Goal: Task Accomplishment & Management: Manage account settings

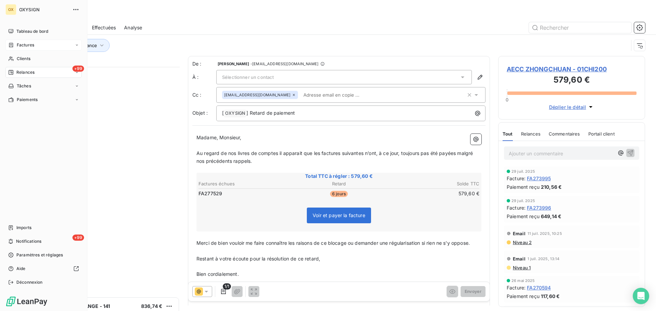
scroll to position [239, 142]
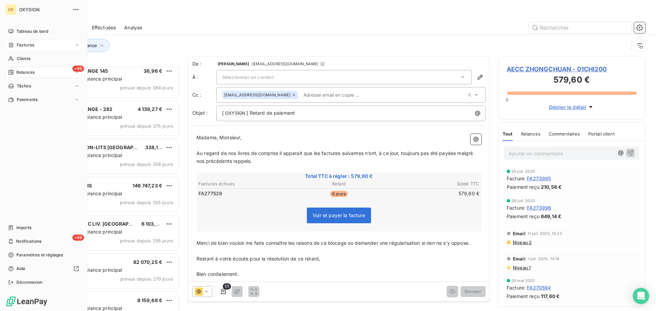
click at [22, 44] on span "Factures" at bounding box center [25, 45] width 17 height 6
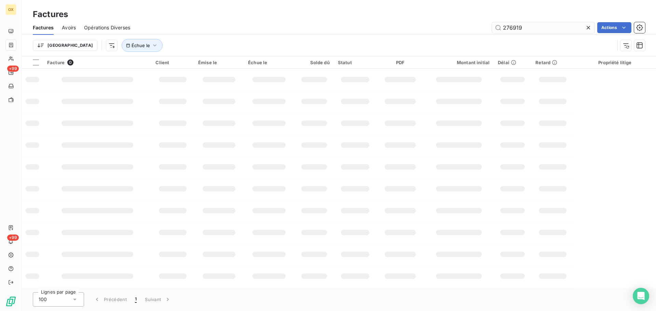
drag, startPoint x: 529, startPoint y: 29, endPoint x: 500, endPoint y: 32, distance: 28.9
click at [500, 32] on input "276919" at bounding box center [543, 27] width 103 height 11
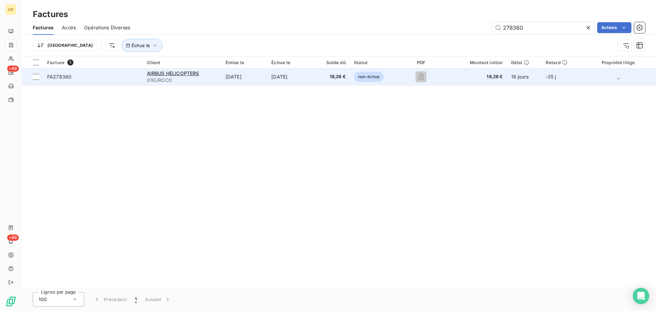
type input "278360"
click at [67, 80] on div "FA278360" at bounding box center [59, 76] width 24 height 7
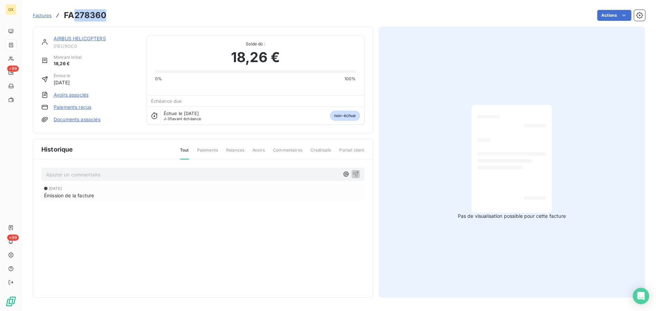
drag, startPoint x: 109, startPoint y: 14, endPoint x: 74, endPoint y: 18, distance: 35.7
click at [74, 18] on div "Factures FA278360 Actions" at bounding box center [339, 15] width 612 height 14
copy h3 "278360"
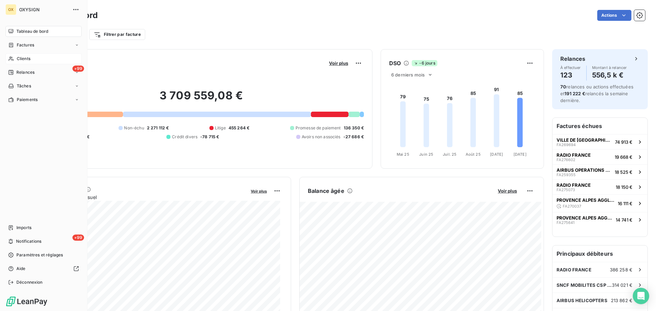
click at [28, 57] on span "Clients" at bounding box center [24, 59] width 14 height 6
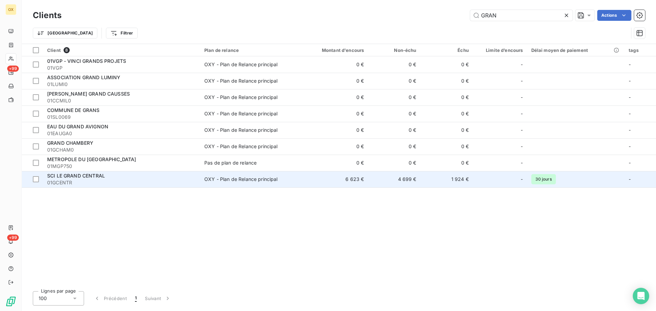
type input "GRAN"
click at [87, 178] on span "SCI LE GRAND CENTRAL" at bounding box center [76, 176] width 58 height 6
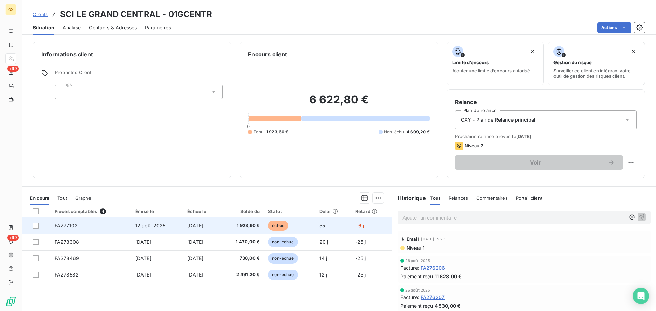
click at [220, 224] on td "[DATE]" at bounding box center [201, 226] width 37 height 16
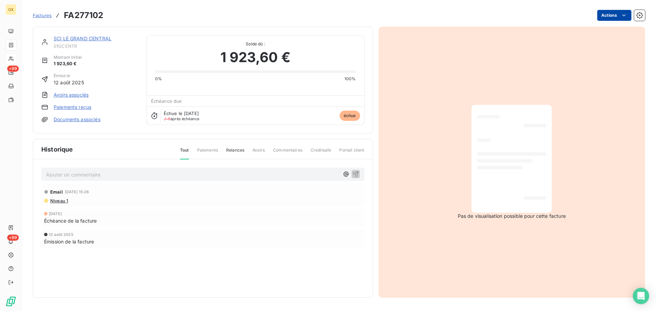
click at [619, 16] on html "OX +99 +99 Factures FA277102 Actions SCI LE GRAND CENTRAL 01GCENTR Montant init…" at bounding box center [328, 155] width 656 height 311
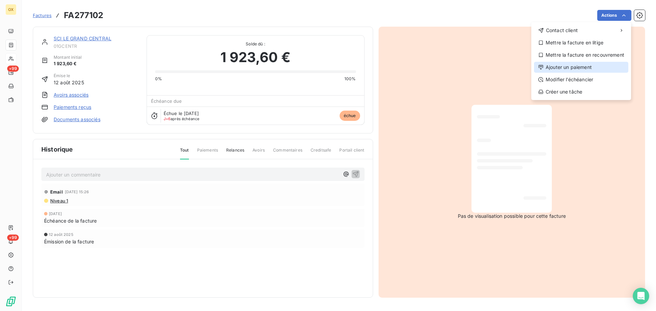
click at [587, 68] on div "Ajouter un paiement" at bounding box center [581, 67] width 94 height 11
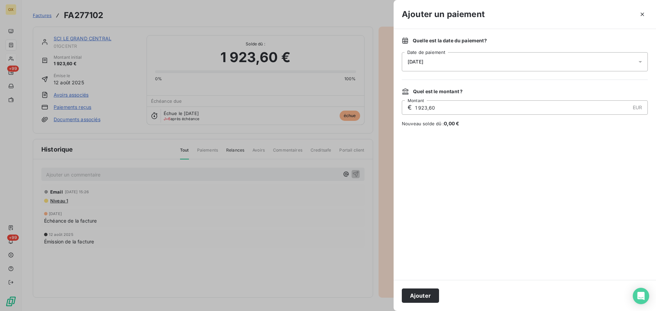
click at [416, 64] on span "[DATE]" at bounding box center [416, 61] width 16 height 5
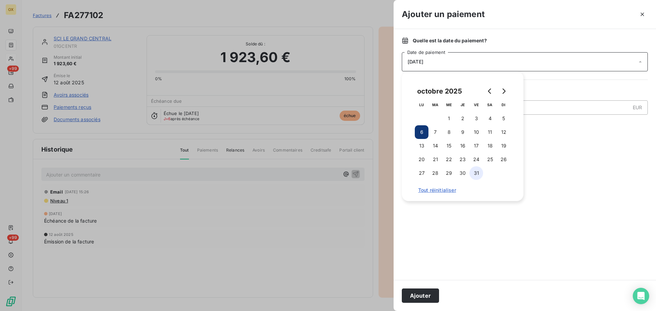
click at [477, 174] on button "31" at bounding box center [476, 173] width 14 height 14
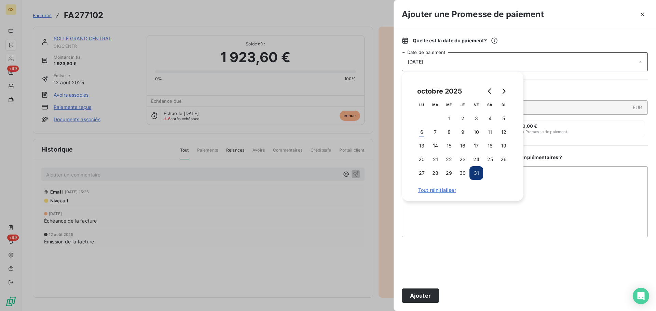
click at [429, 293] on button "Ajouter" at bounding box center [420, 296] width 37 height 14
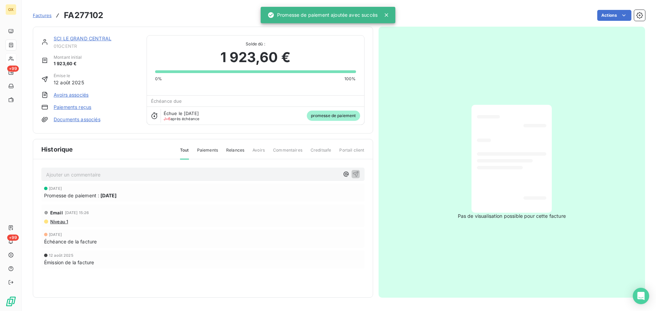
click at [92, 38] on link "SCI LE GRAND CENTRAL" at bounding box center [83, 39] width 58 height 6
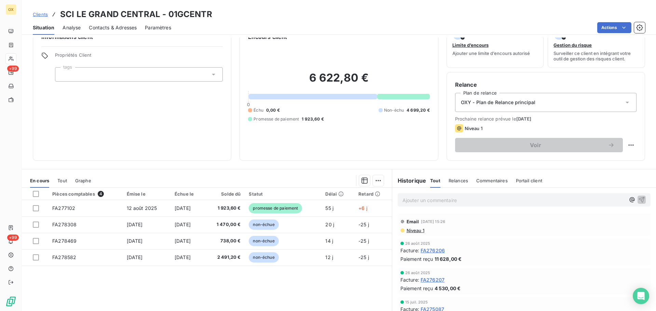
scroll to position [34, 0]
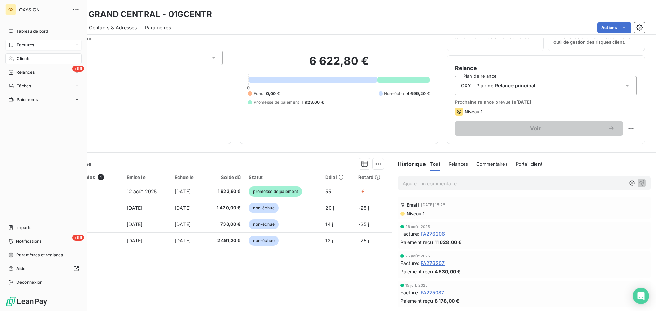
click at [19, 44] on span "Factures" at bounding box center [25, 45] width 17 height 6
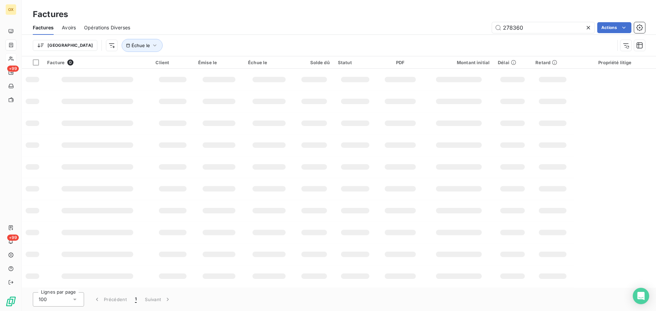
drag, startPoint x: 538, startPoint y: 27, endPoint x: 485, endPoint y: 27, distance: 53.0
click at [485, 27] on div "278360 Actions" at bounding box center [391, 27] width 507 height 11
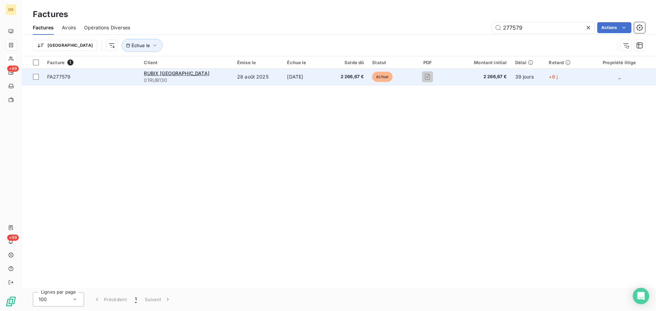
type input "277579"
click at [66, 76] on span "FA277579" at bounding box center [58, 77] width 23 height 6
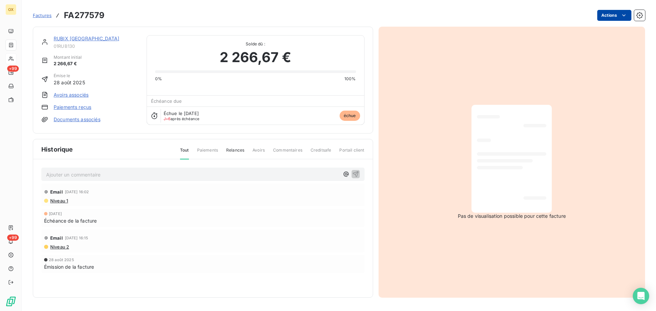
click at [618, 16] on html "OX +99 +99 Factures FA277579 Actions RUBIX [GEOGRAPHIC_DATA] 01RUB130 Montant i…" at bounding box center [328, 155] width 656 height 311
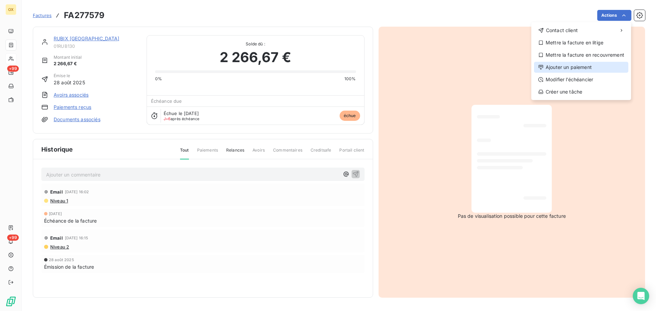
click at [578, 69] on div "Ajouter un paiement" at bounding box center [581, 67] width 94 height 11
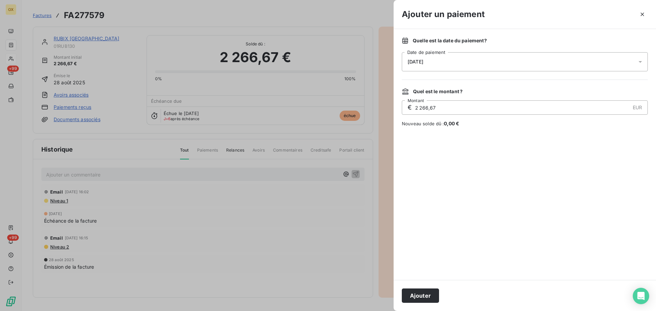
click at [440, 60] on div "[DATE]" at bounding box center [525, 61] width 246 height 19
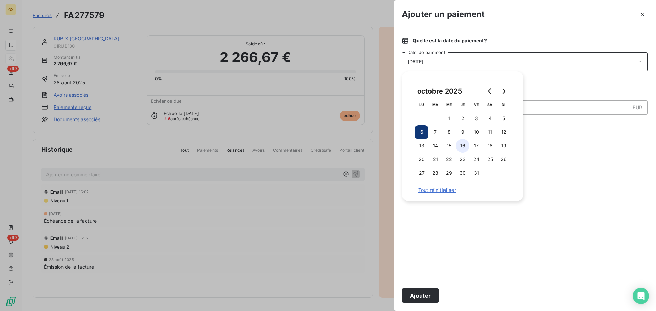
click at [466, 146] on button "16" at bounding box center [463, 146] width 14 height 14
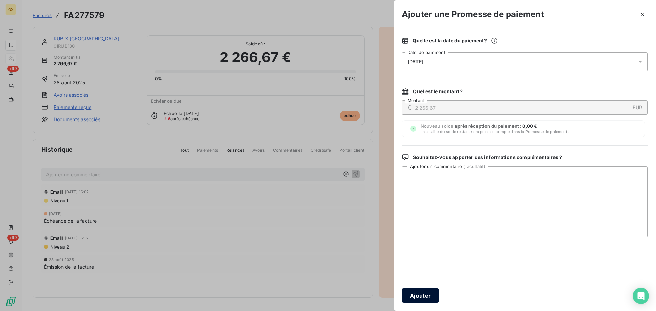
click at [421, 295] on button "Ajouter" at bounding box center [420, 296] width 37 height 14
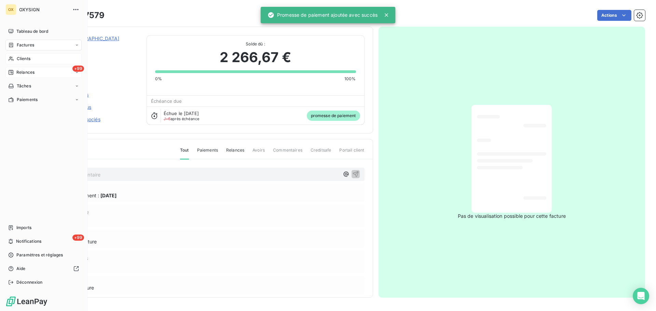
click at [25, 72] on span "Relances" at bounding box center [25, 72] width 18 height 6
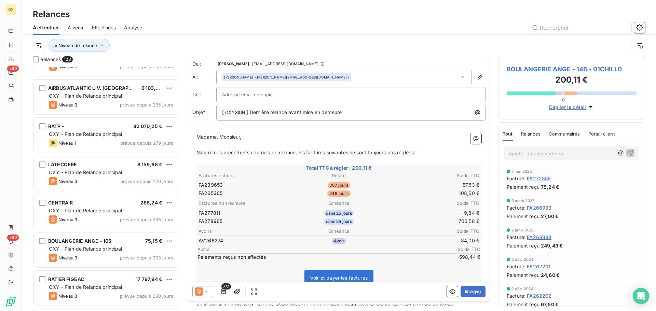
scroll to position [410, 0]
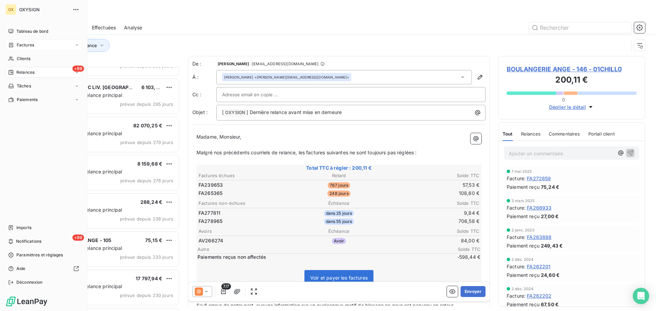
drag, startPoint x: 19, startPoint y: 57, endPoint x: 107, endPoint y: 55, distance: 87.8
click at [19, 57] on span "Clients" at bounding box center [24, 59] width 14 height 6
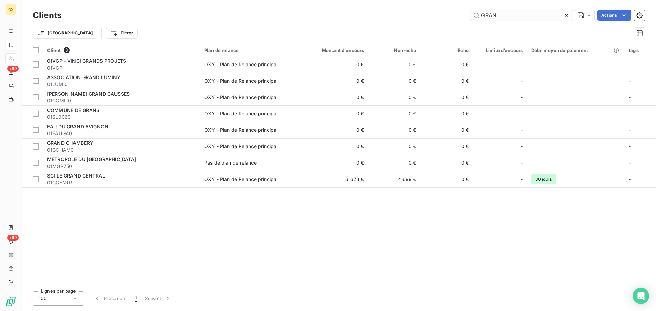
drag, startPoint x: 532, startPoint y: 17, endPoint x: 481, endPoint y: 13, distance: 51.7
click at [481, 13] on input "GRAN" at bounding box center [521, 15] width 103 height 11
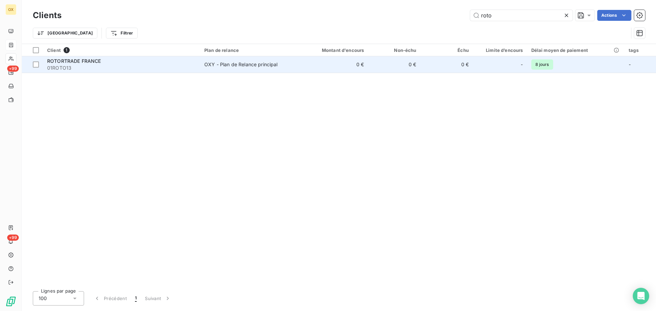
type input "roto"
click at [99, 60] on span "ROTORTRADE FRANCE" at bounding box center [74, 61] width 54 height 6
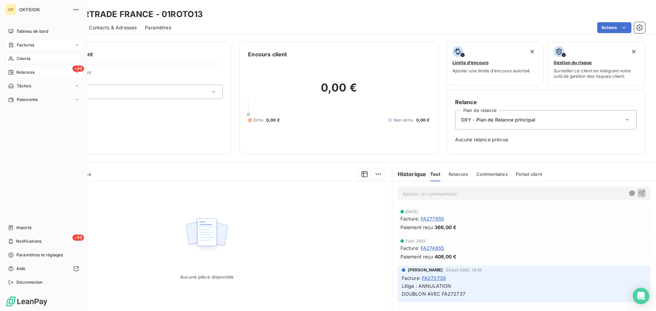
click at [19, 71] on span "Relances" at bounding box center [25, 72] width 18 height 6
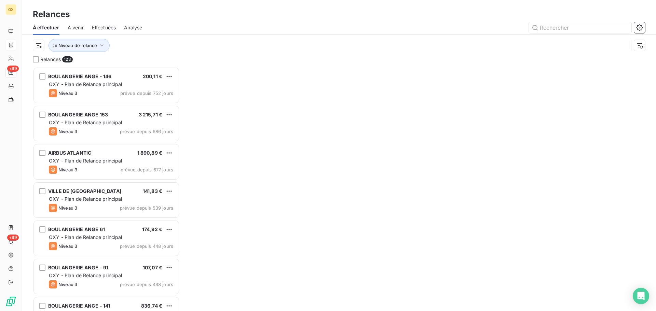
scroll to position [239, 142]
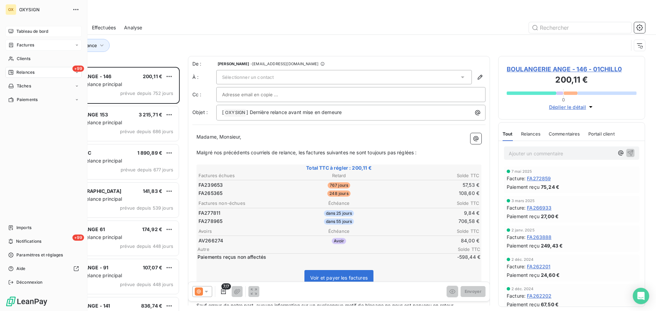
click at [22, 29] on span "Tableau de bord" at bounding box center [32, 31] width 32 height 6
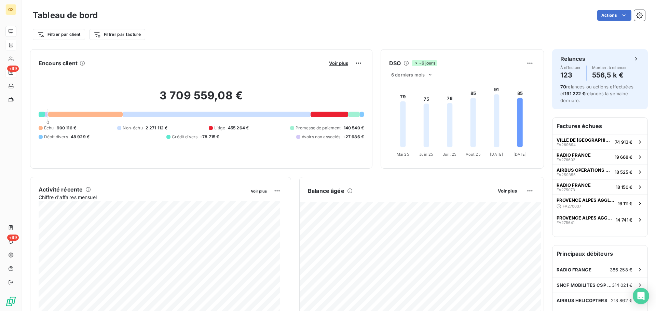
click at [376, 36] on div "Filtrer par client Filtrer par facture" at bounding box center [339, 34] width 612 height 13
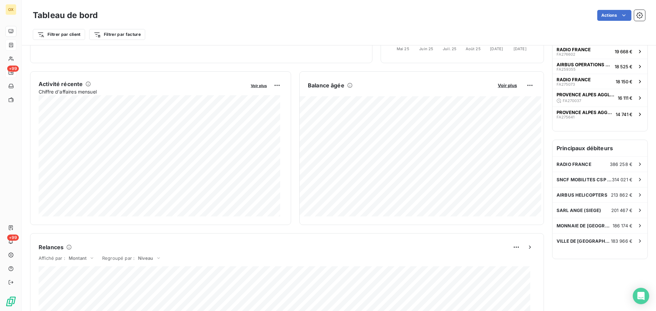
scroll to position [103, 0]
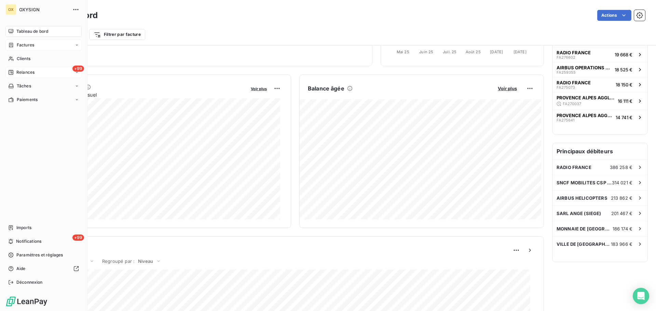
click at [25, 42] on span "Factures" at bounding box center [25, 45] width 17 height 6
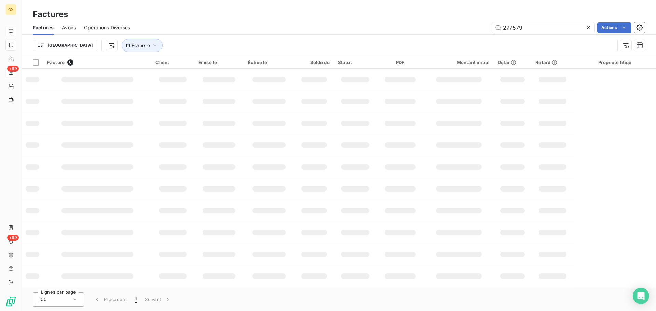
drag, startPoint x: 528, startPoint y: 29, endPoint x: 487, endPoint y: 23, distance: 41.7
click at [487, 23] on div "277579 Actions" at bounding box center [391, 27] width 507 height 11
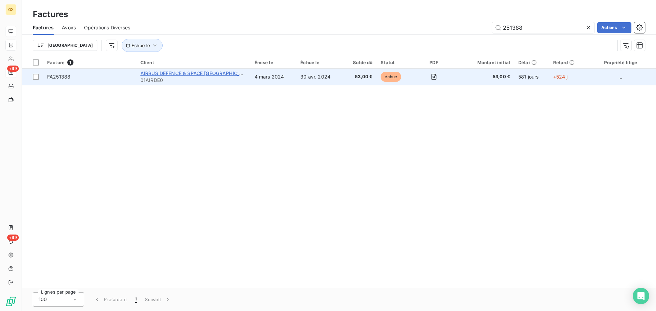
type input "251388"
click at [166, 73] on span "AIRBUS DEFENCE & SPACE [GEOGRAPHIC_DATA]" at bounding box center [196, 73] width 113 height 6
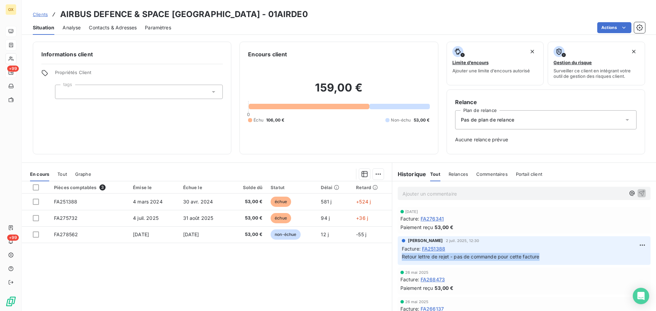
drag, startPoint x: 543, startPoint y: 257, endPoint x: 398, endPoint y: 254, distance: 144.9
click at [398, 254] on div "[PERSON_NAME] 2 juil. 2025, 12:30 Facture : FA251388 Retour lettre de rejet - p…" at bounding box center [524, 250] width 253 height 29
copy span "Retour lettre de rejet - pas de commande pour cette facture"
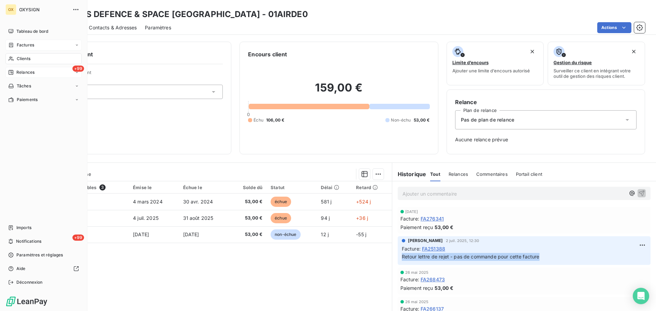
drag, startPoint x: 18, startPoint y: 29, endPoint x: 77, endPoint y: 39, distance: 59.5
click at [17, 29] on span "Tableau de bord" at bounding box center [32, 31] width 32 height 6
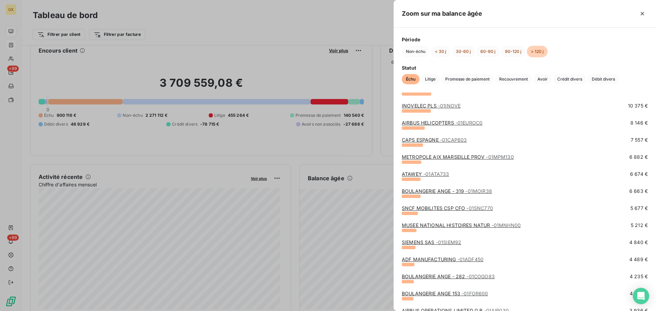
scroll to position [137, 0]
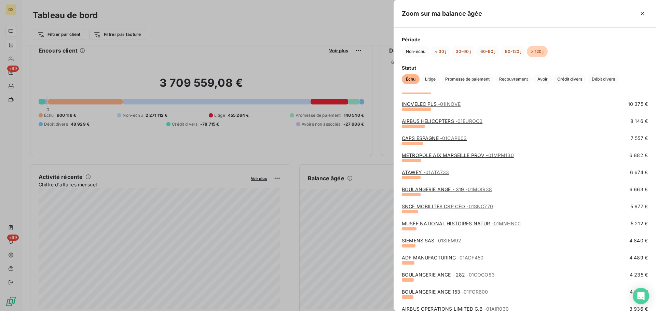
click at [438, 223] on link "MUSEE NATIONAL HISTOIRES NATUR - 01MNHN00" at bounding box center [461, 224] width 119 height 6
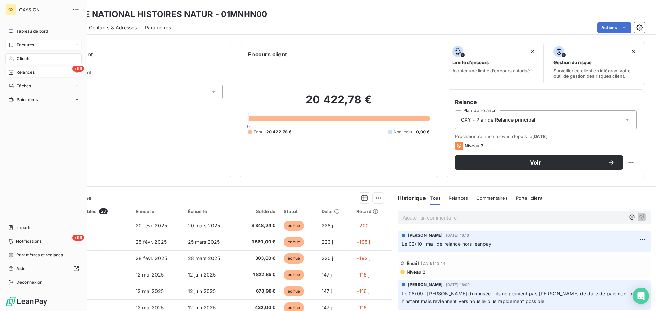
click at [32, 71] on span "Relances" at bounding box center [25, 72] width 18 height 6
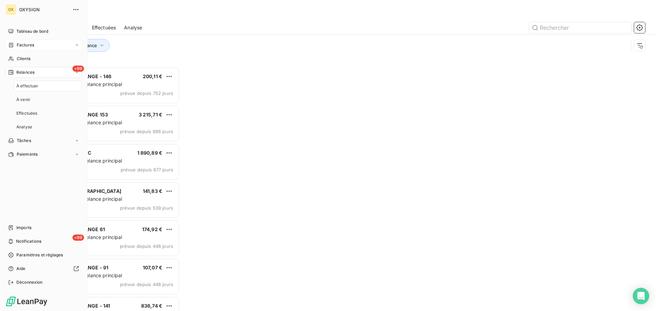
scroll to position [239, 142]
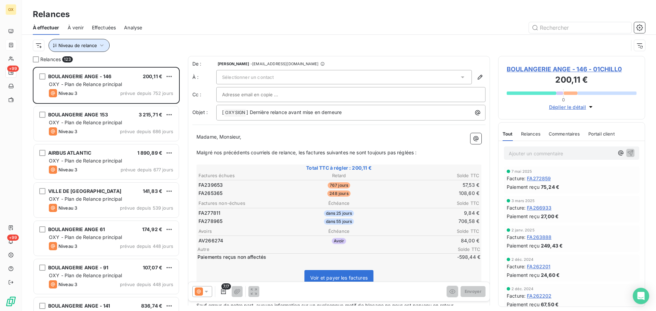
click at [101, 43] on icon "button" at bounding box center [101, 45] width 7 height 7
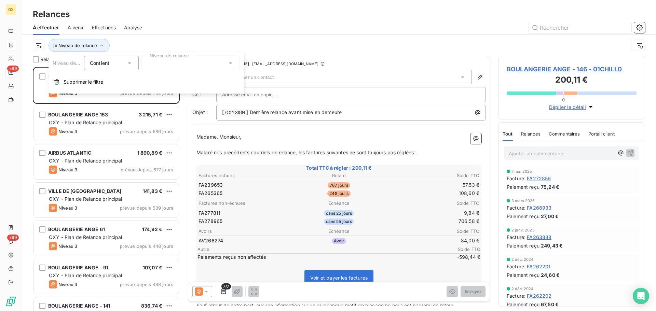
click at [166, 67] on div at bounding box center [190, 63] width 98 height 14
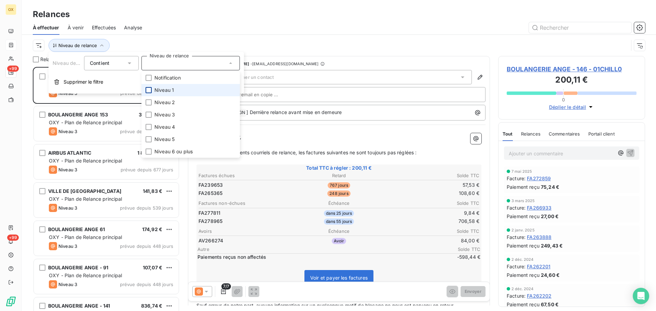
click at [148, 90] on div at bounding box center [149, 90] width 6 height 6
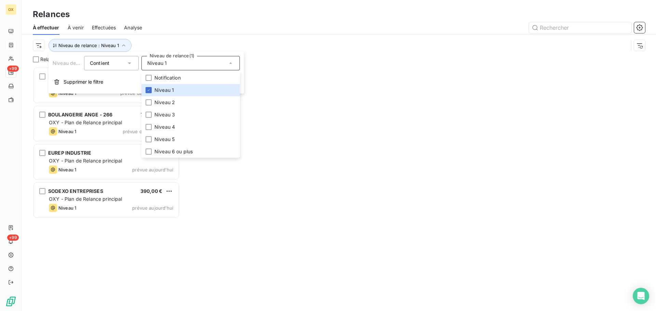
scroll to position [239, 142]
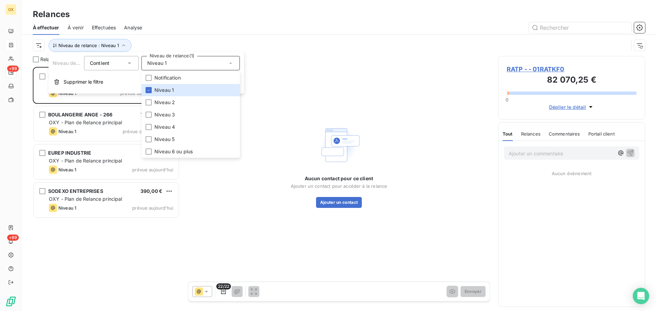
click at [198, 38] on div "Niveau de relance : Niveau 1" at bounding box center [339, 45] width 612 height 21
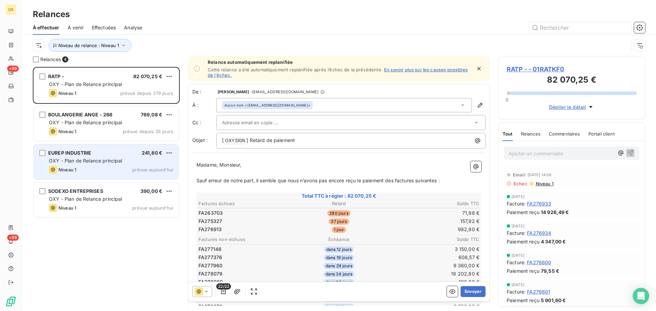
click at [112, 152] on div "EUREP INDUSTRIE 241,80 €" at bounding box center [111, 153] width 124 height 6
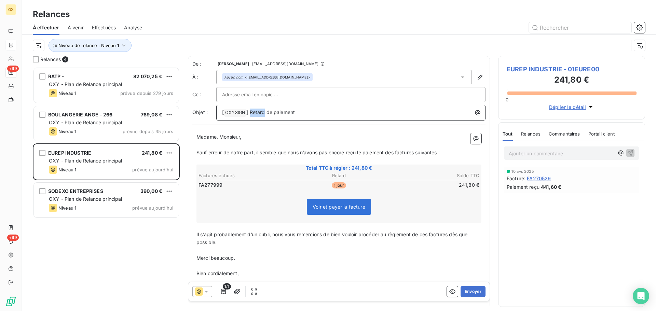
drag, startPoint x: 265, startPoint y: 111, endPoint x: 250, endPoint y: 111, distance: 14.4
click at [250, 111] on span "] Retard de paiement" at bounding box center [270, 112] width 49 height 6
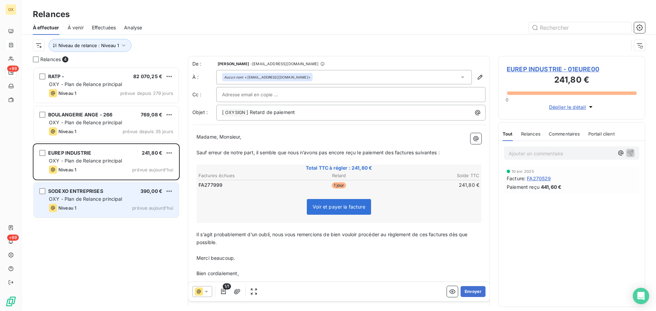
click at [128, 195] on div "SODEXO ENTREPRISES 390,00 € OXY - Plan de Relance principal Niveau 1 prévue auj…" at bounding box center [106, 200] width 145 height 35
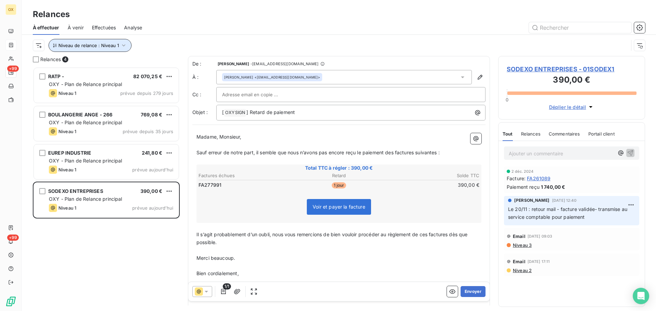
click at [88, 43] on span "Niveau de relance : Niveau 1" at bounding box center [88, 45] width 60 height 5
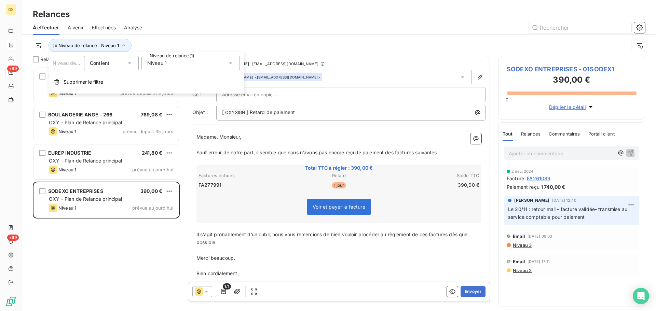
click at [159, 66] on div "Niveau 1" at bounding box center [190, 63] width 98 height 14
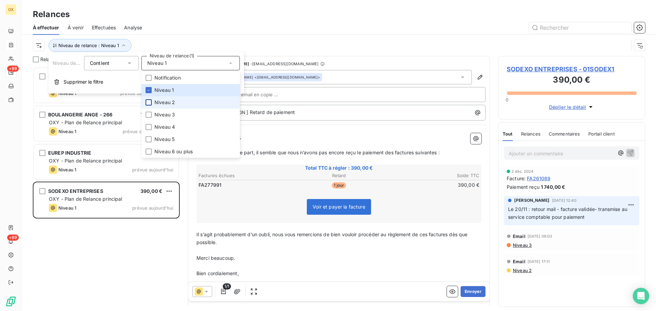
click at [148, 102] on div at bounding box center [149, 102] width 6 height 6
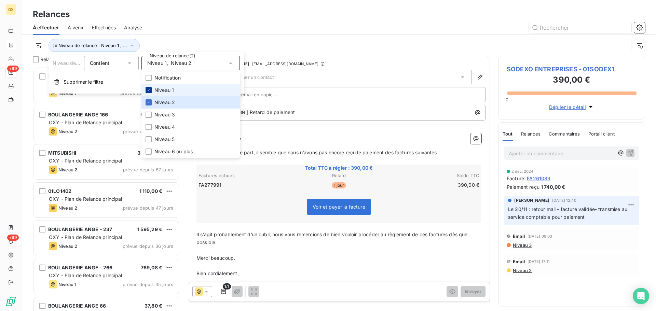
scroll to position [239, 142]
click at [148, 90] on icon at bounding box center [149, 90] width 4 height 4
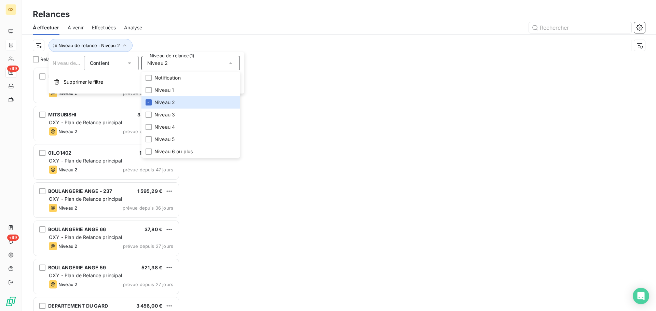
scroll to position [239, 142]
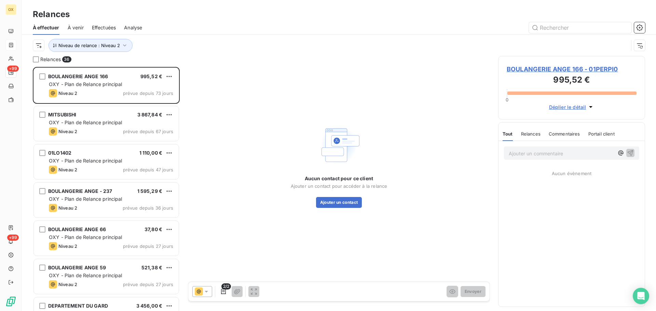
click at [176, 32] on div at bounding box center [397, 27] width 495 height 11
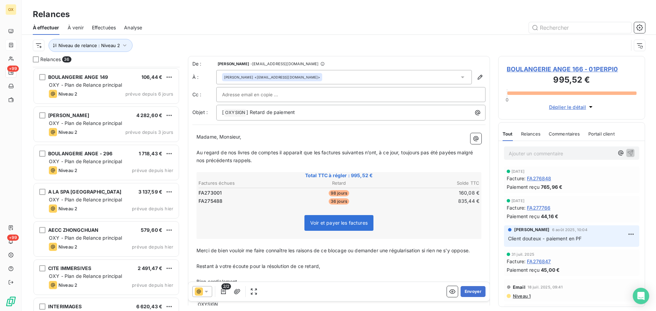
scroll to position [308, 0]
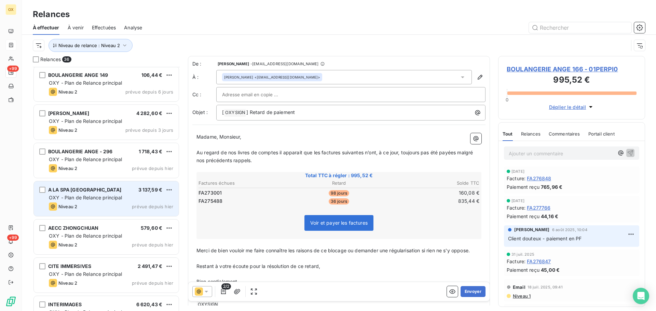
click at [100, 195] on span "OXY - Plan de Relance principal" at bounding box center [85, 198] width 73 height 6
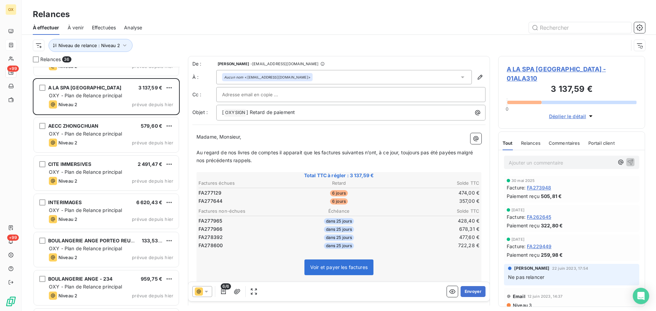
scroll to position [410, 0]
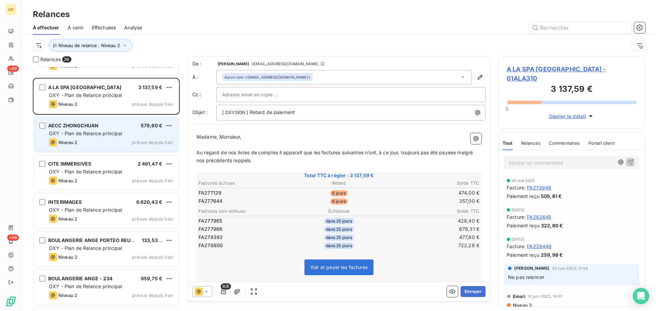
click at [111, 127] on div "AECC ZHONGCHUAN 579,60 €" at bounding box center [111, 126] width 124 height 6
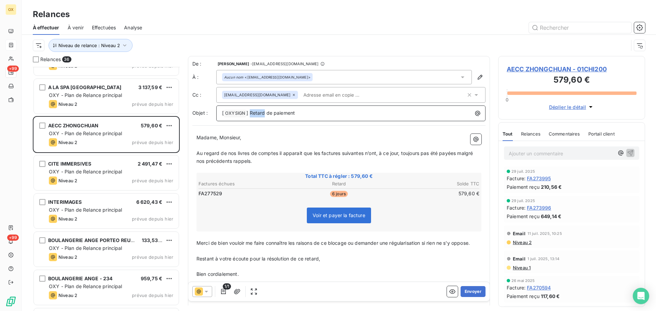
drag, startPoint x: 265, startPoint y: 115, endPoint x: 250, endPoint y: 113, distance: 14.8
click at [250, 113] on span "] Retard de paiement" at bounding box center [270, 113] width 49 height 6
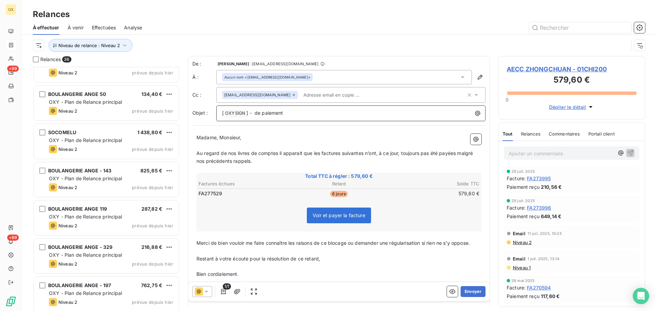
scroll to position [1060, 0]
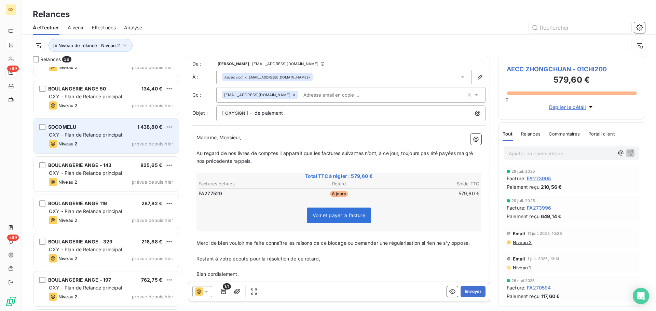
click at [99, 141] on div "Niveau 2 prévue depuis hier" at bounding box center [111, 144] width 124 height 8
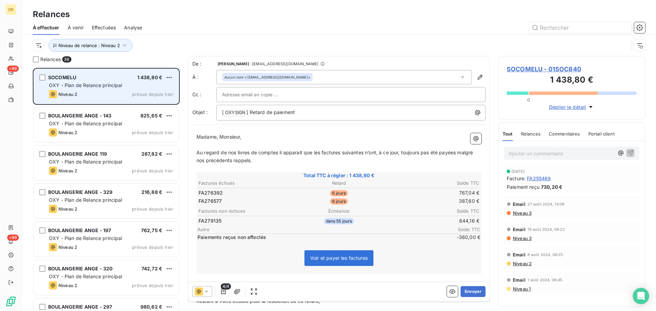
scroll to position [1134, 0]
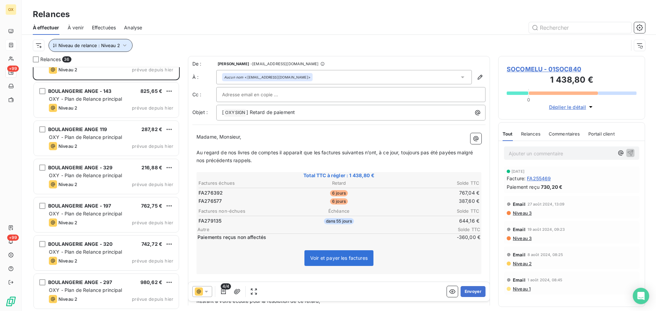
click at [107, 45] on span "Niveau de relance : Niveau 2" at bounding box center [89, 45] width 62 height 5
click at [208, 50] on div "Niveau de relance : Niveau 2" at bounding box center [331, 45] width 596 height 13
click at [95, 47] on span "Niveau de relance : Niveau 2" at bounding box center [89, 45] width 62 height 5
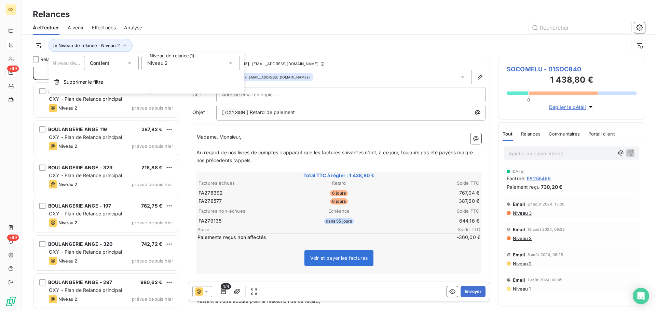
click at [173, 61] on div "Niveau 2" at bounding box center [190, 63] width 98 height 14
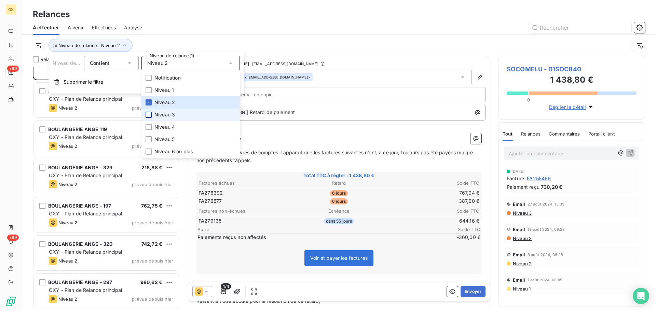
click at [150, 113] on div at bounding box center [149, 115] width 6 height 6
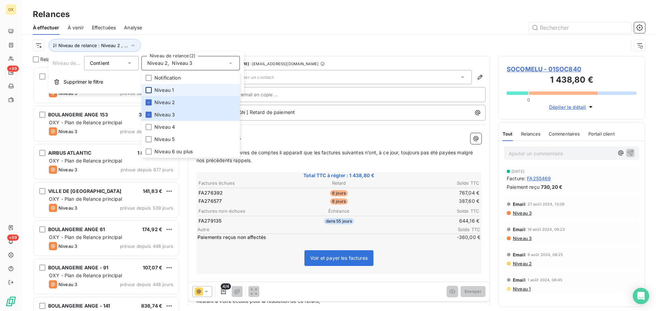
scroll to position [239, 142]
click at [151, 89] on div at bounding box center [149, 90] width 6 height 6
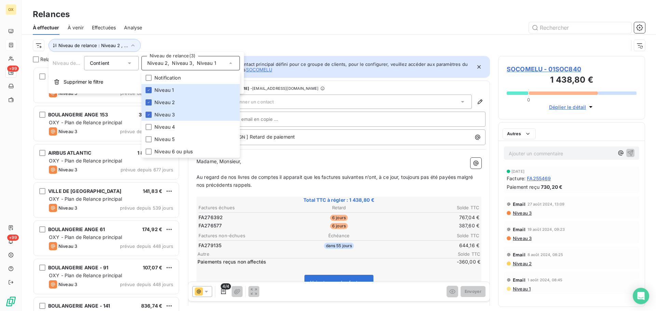
drag, startPoint x: 166, startPoint y: 32, endPoint x: 172, endPoint y: 31, distance: 5.6
click at [169, 31] on div at bounding box center [397, 27] width 495 height 11
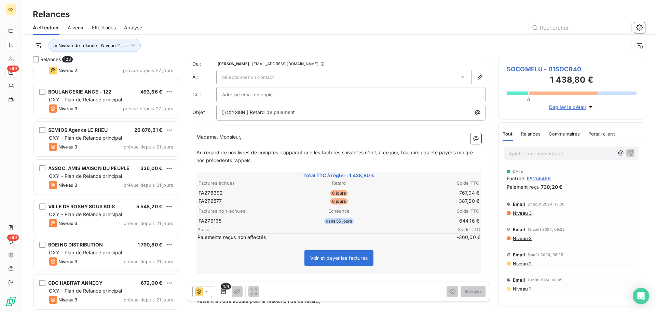
scroll to position [2016, 0]
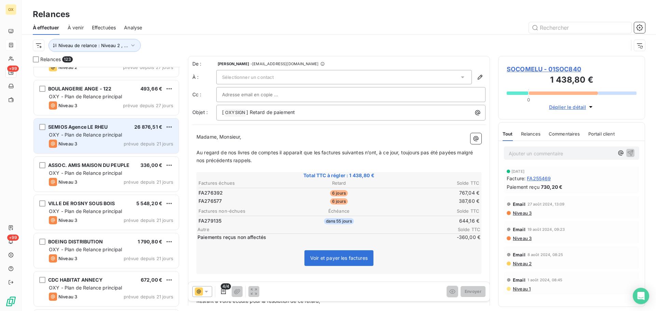
click at [117, 144] on div "Niveau 3 prévue depuis 21 jours" at bounding box center [111, 144] width 124 height 8
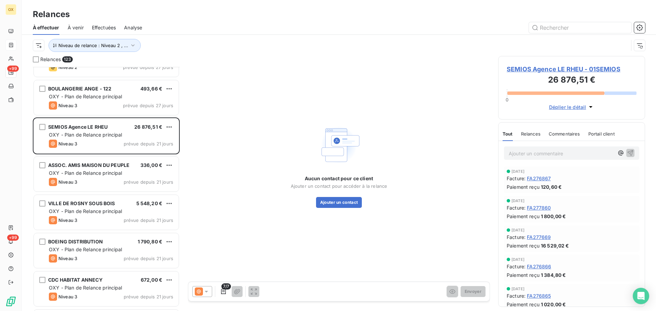
click at [542, 70] on span "SEMIOS Agence LE RHEU - 01SEMIOS" at bounding box center [572, 69] width 130 height 9
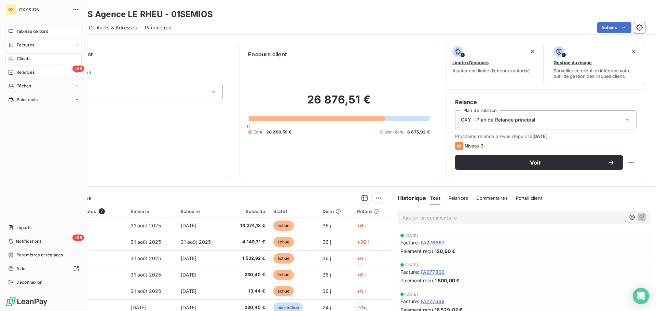
click at [28, 31] on span "Tableau de bord" at bounding box center [32, 31] width 32 height 6
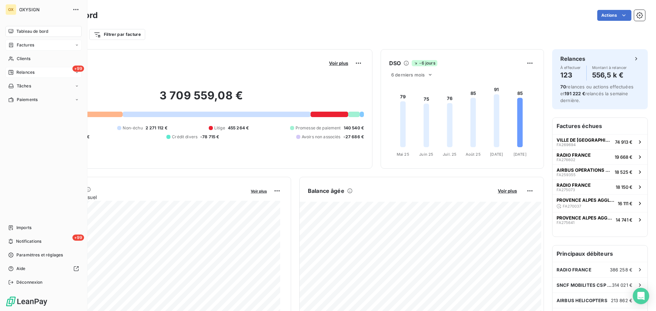
click at [18, 71] on span "Relances" at bounding box center [25, 72] width 18 height 6
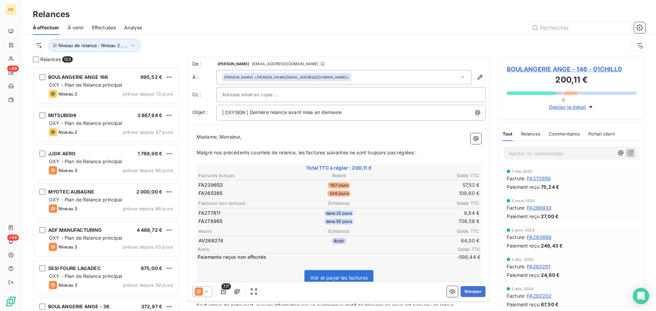
scroll to position [1162, 0]
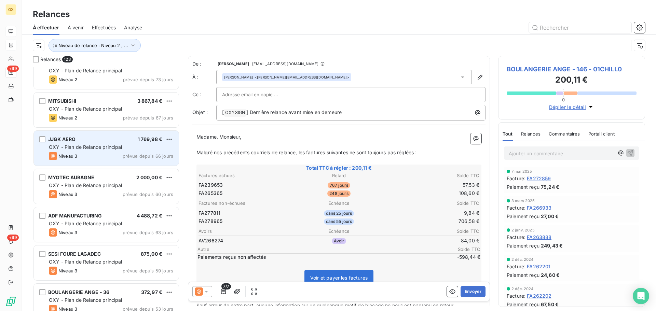
click at [102, 139] on div "JJGK AERO 1 769,98 €" at bounding box center [111, 139] width 124 height 6
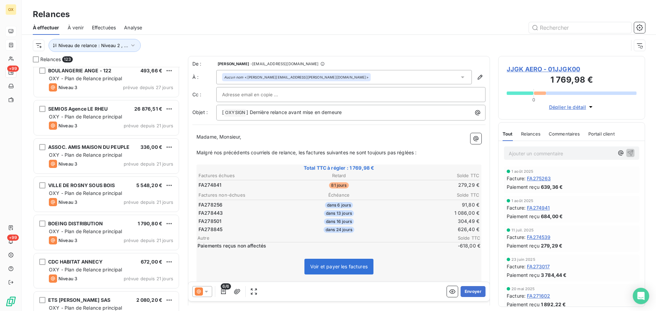
scroll to position [2050, 0]
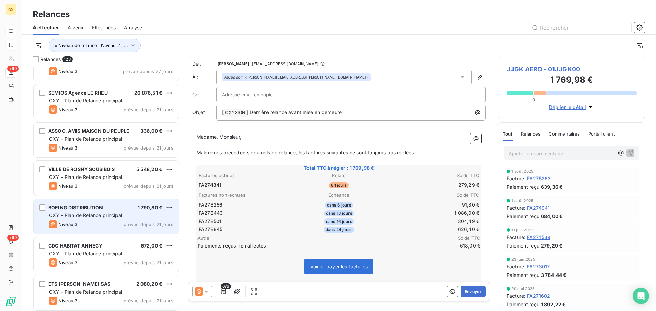
click at [108, 206] on div "BOEING DISTRIBUTION 1 790,80 €" at bounding box center [111, 208] width 124 height 6
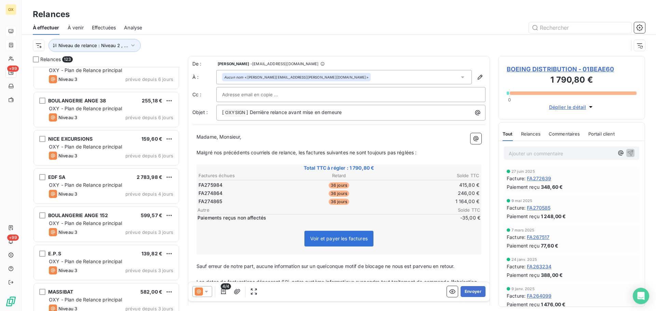
scroll to position [3007, 0]
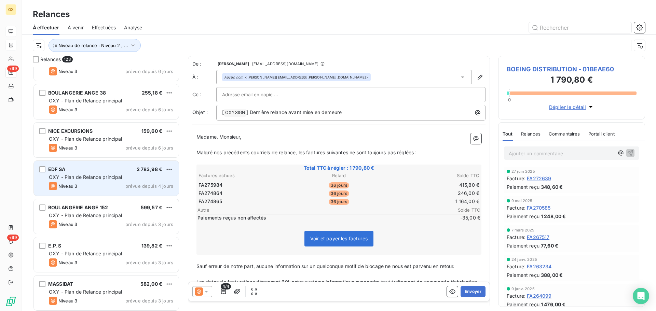
click at [98, 179] on span "OXY - Plan de Relance principal" at bounding box center [85, 177] width 73 height 6
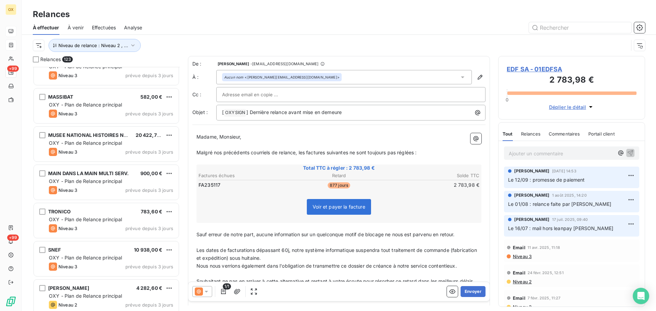
scroll to position [3212, 0]
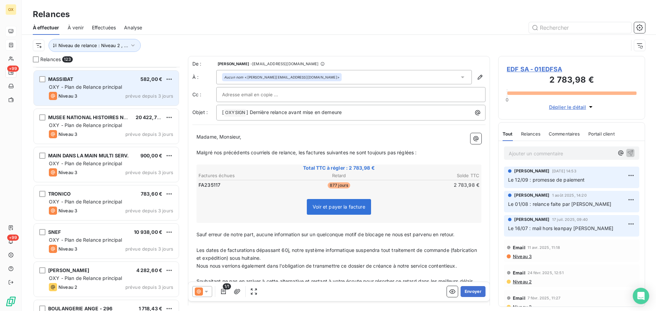
click at [97, 98] on div "Niveau 3 prévue depuis 3 jours" at bounding box center [111, 96] width 124 height 8
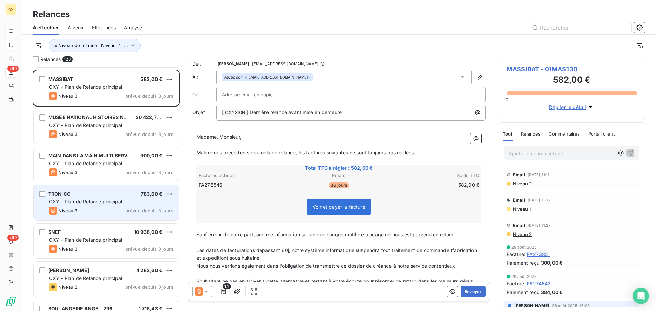
click at [115, 199] on span "OXY - Plan de Relance principal" at bounding box center [85, 202] width 73 height 6
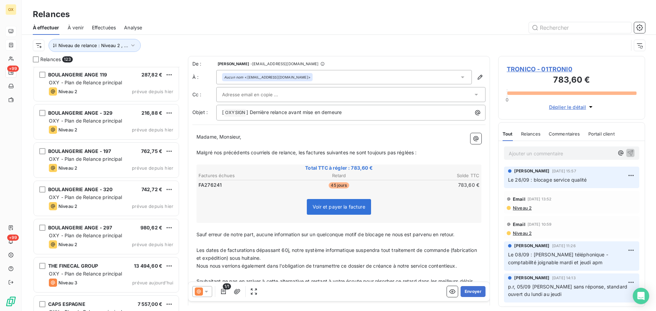
scroll to position [4271, 0]
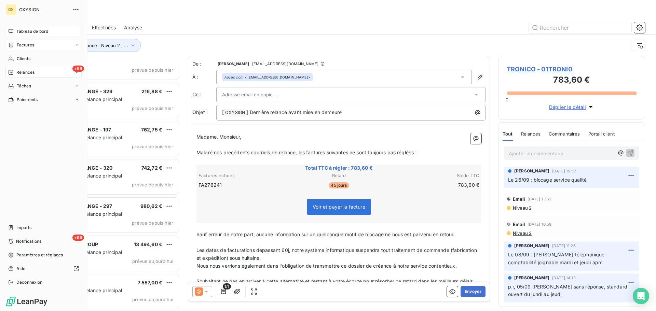
drag, startPoint x: 22, startPoint y: 58, endPoint x: 63, endPoint y: 50, distance: 41.5
click at [22, 58] on span "Clients" at bounding box center [24, 59] width 14 height 6
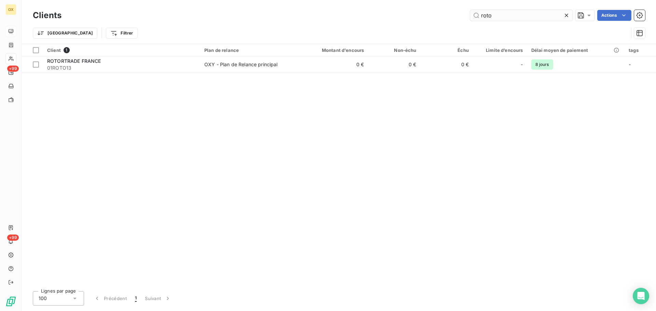
drag, startPoint x: 506, startPoint y: 18, endPoint x: 471, endPoint y: 19, distance: 35.2
click at [471, 19] on input "roto" at bounding box center [521, 15] width 103 height 11
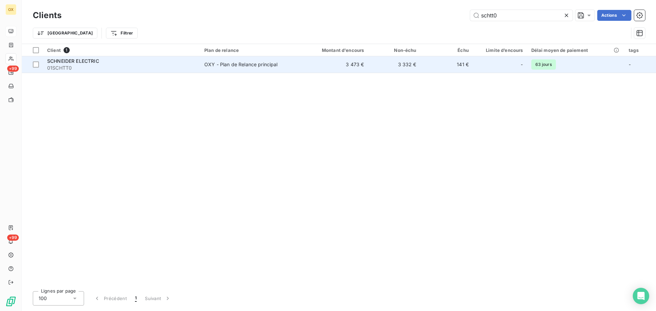
type input "schtt0"
click at [70, 65] on span "01SCHTT0" at bounding box center [121, 68] width 149 height 7
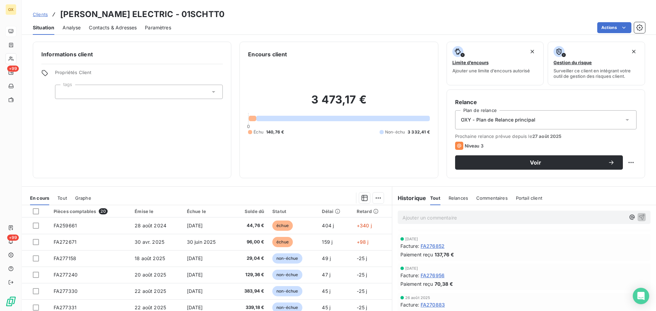
scroll to position [273, 0]
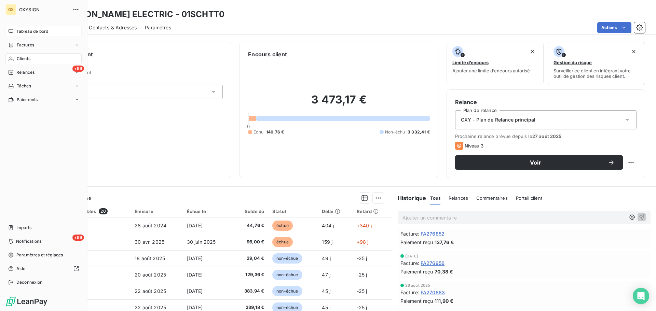
click at [24, 57] on span "Clients" at bounding box center [24, 59] width 14 height 6
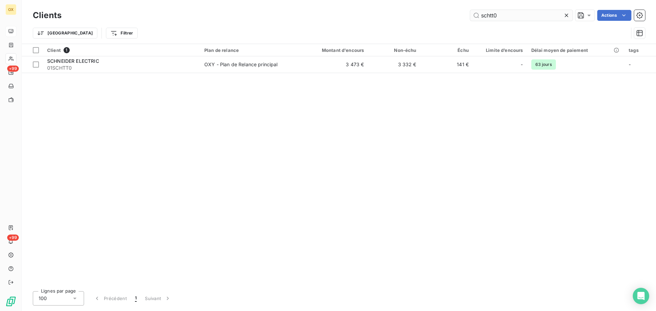
click at [510, 17] on input "schtt0" at bounding box center [521, 15] width 103 height 11
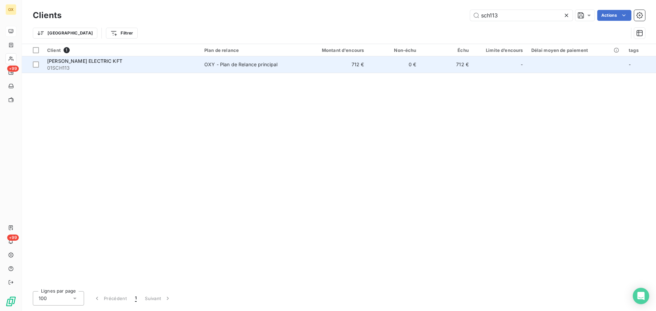
type input "sch113"
click at [67, 62] on span "[PERSON_NAME] ELECTRIC KFT" at bounding box center [84, 61] width 75 height 6
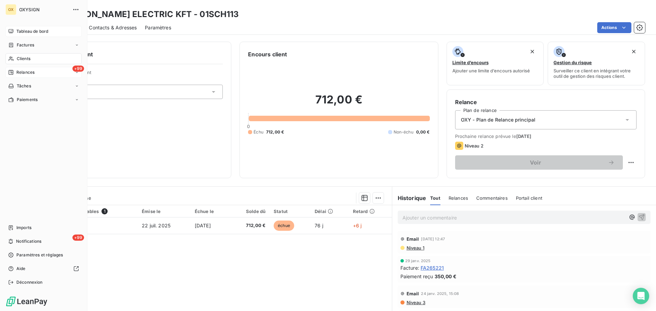
click at [29, 72] on span "Relances" at bounding box center [25, 72] width 18 height 6
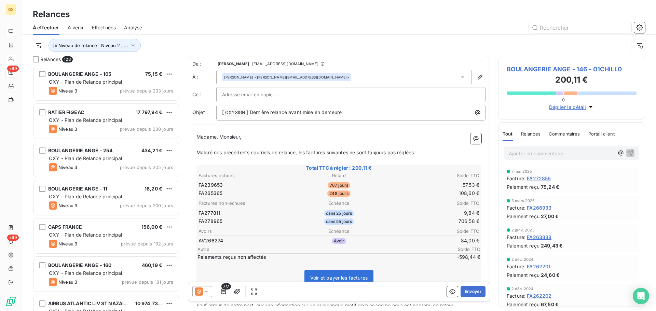
scroll to position [581, 0]
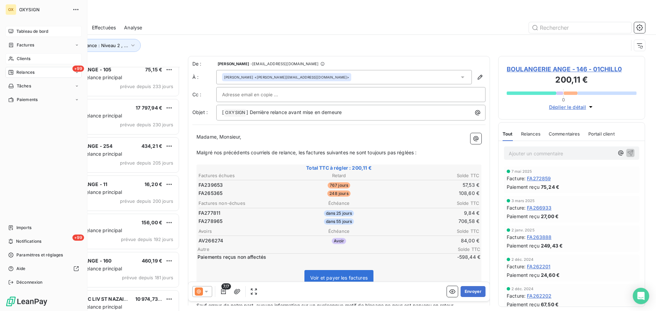
click at [25, 43] on span "Factures" at bounding box center [25, 45] width 17 height 6
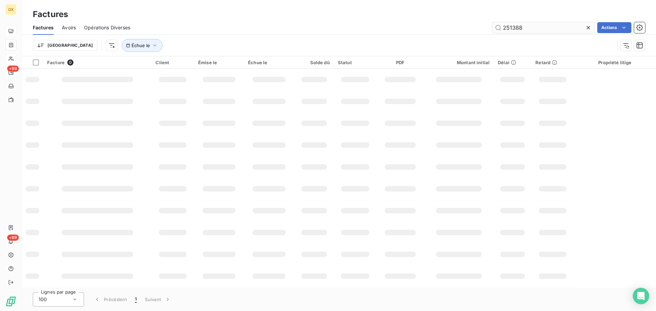
drag, startPoint x: 522, startPoint y: 26, endPoint x: 496, endPoint y: 30, distance: 26.5
click at [496, 30] on input "251388" at bounding box center [543, 27] width 103 height 11
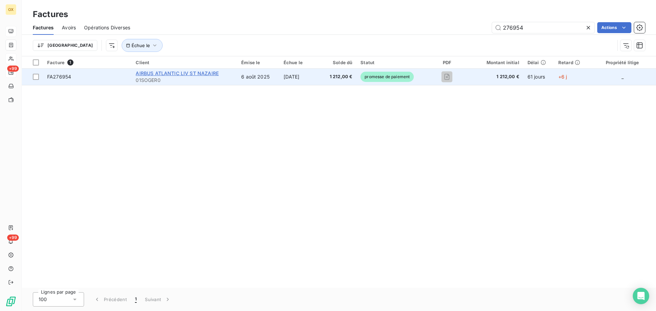
type input "276954"
click at [161, 73] on span "AIRBUS ATLANTIC LIV ST NAZAIRE" at bounding box center [177, 73] width 83 height 6
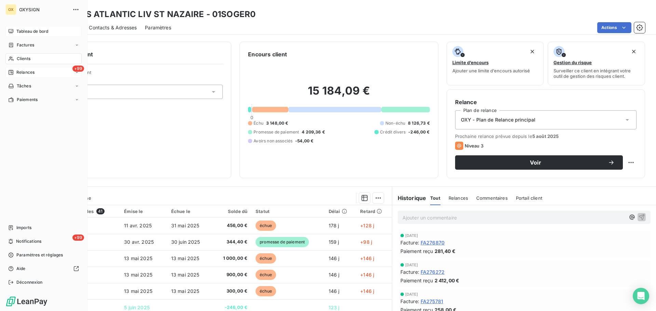
click at [27, 60] on span "Clients" at bounding box center [24, 59] width 14 height 6
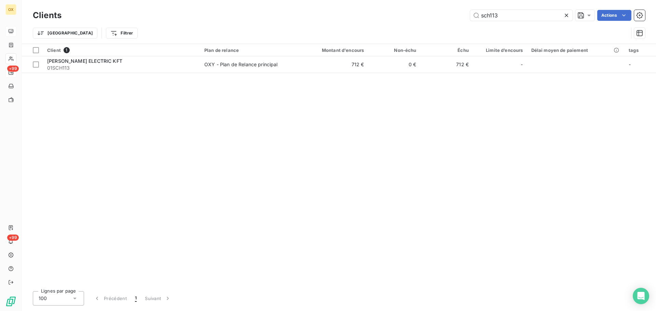
drag, startPoint x: 514, startPoint y: 17, endPoint x: 437, endPoint y: 22, distance: 77.0
click at [437, 22] on div "Clients sch113 Actions" at bounding box center [339, 15] width 612 height 14
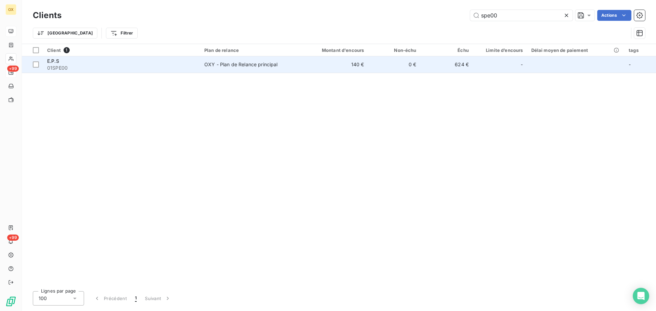
type input "spe00"
click at [62, 68] on span "01SPE00" at bounding box center [121, 68] width 149 height 7
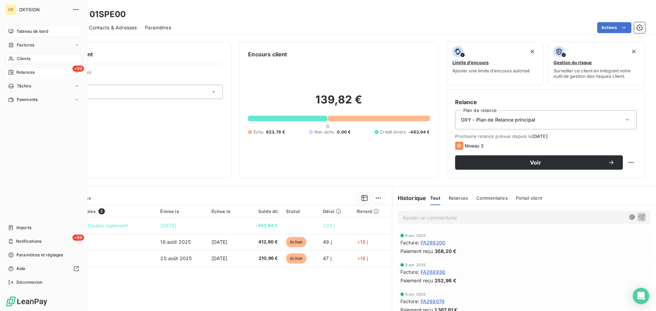
click at [19, 60] on span "Clients" at bounding box center [24, 59] width 14 height 6
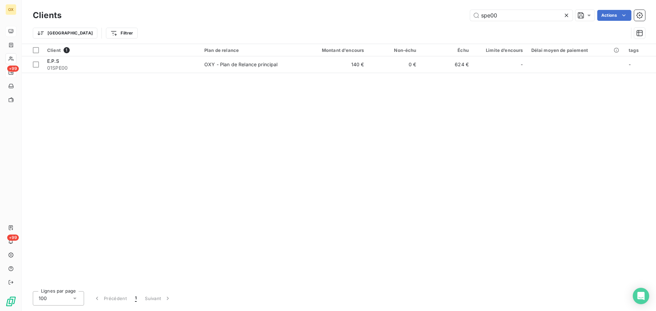
drag, startPoint x: 485, startPoint y: 16, endPoint x: 457, endPoint y: 17, distance: 27.3
click at [457, 17] on div "spe00 Actions" at bounding box center [357, 15] width 575 height 11
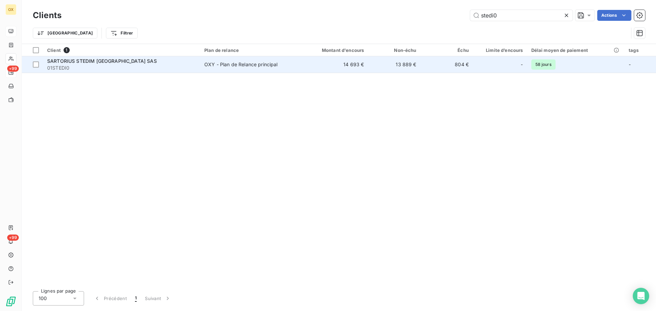
type input "stedi0"
click at [81, 70] on span "01STEDI0" at bounding box center [121, 68] width 149 height 7
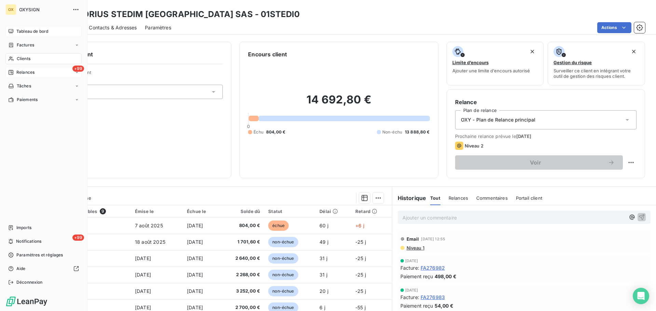
click at [20, 69] on div "+99 Relances" at bounding box center [43, 72] width 76 height 11
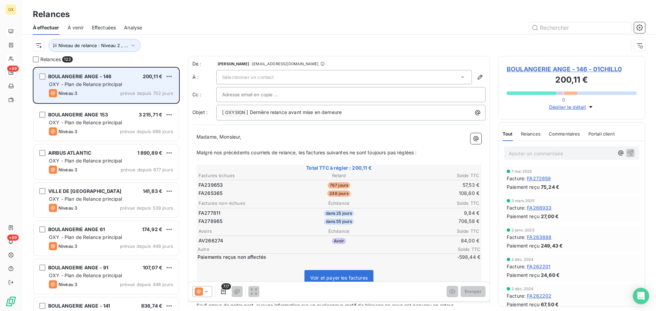
scroll to position [239, 142]
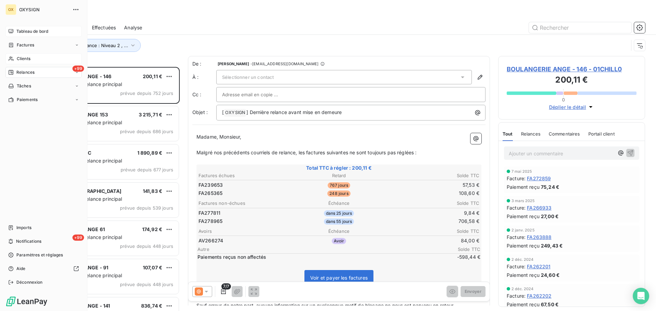
click at [17, 30] on span "Tableau de bord" at bounding box center [32, 31] width 32 height 6
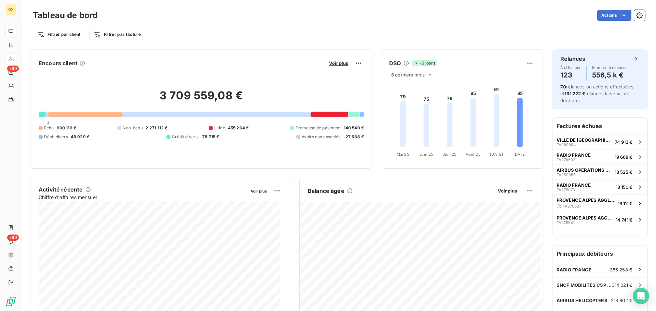
click at [245, 24] on div "Filtrer par client Filtrer par facture" at bounding box center [339, 32] width 612 height 18
